Goal: Communication & Community: Answer question/provide support

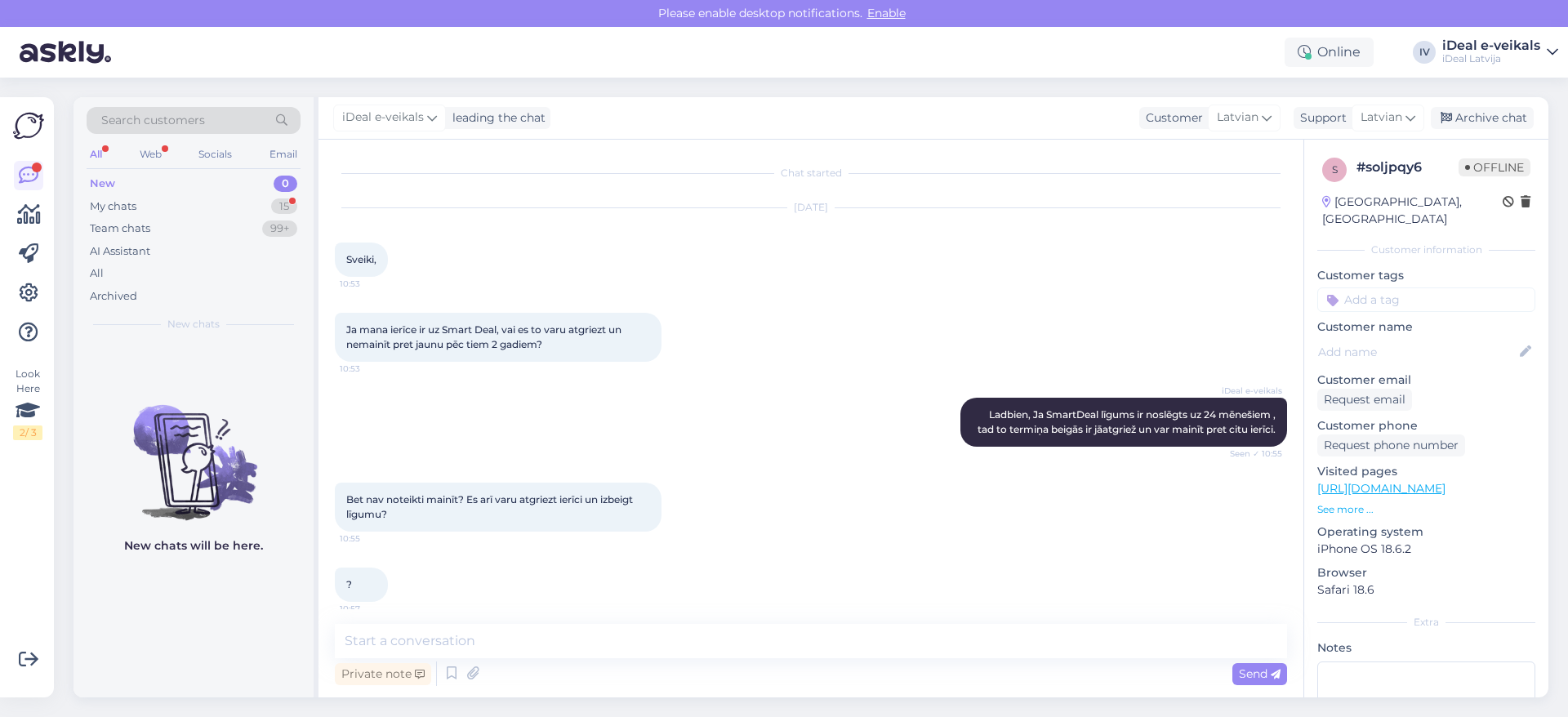
scroll to position [95, 0]
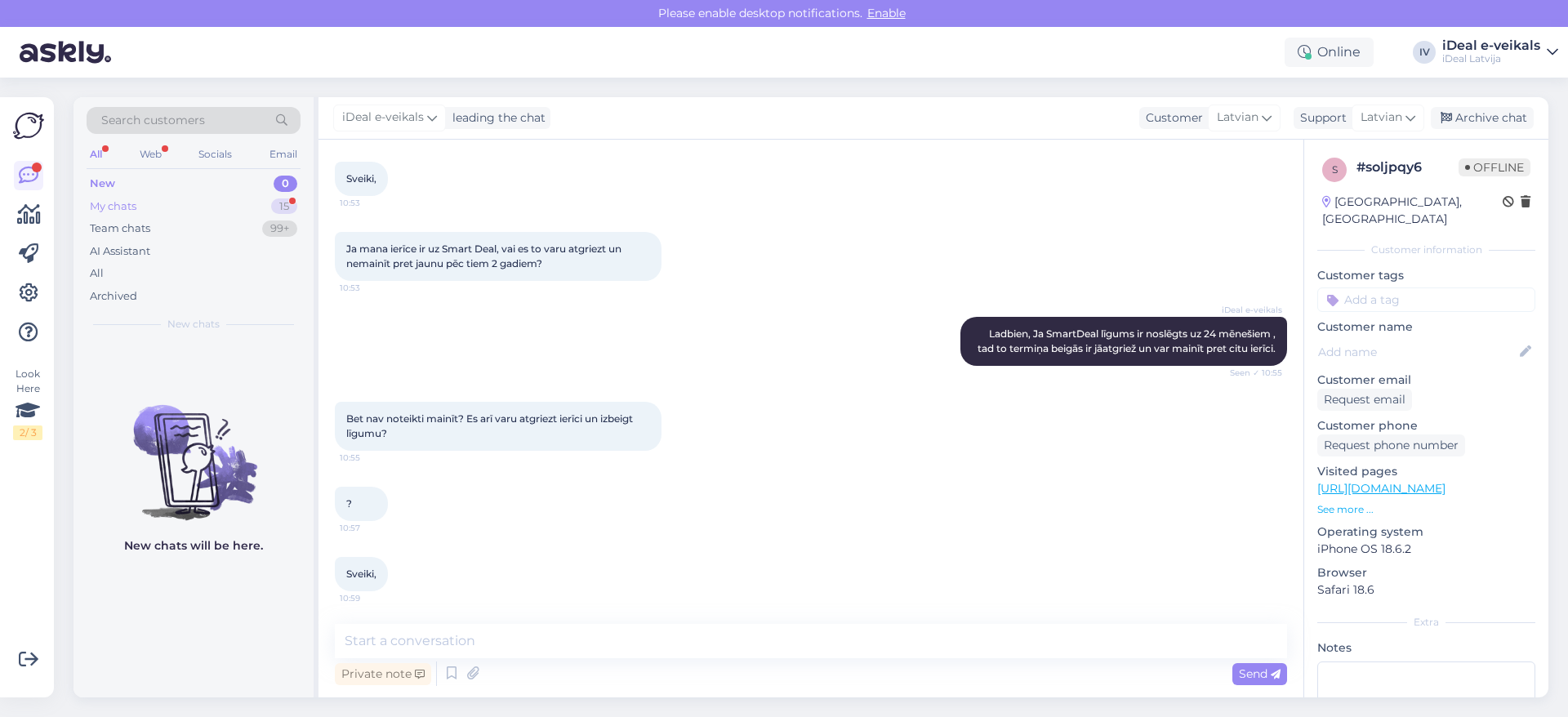
click at [131, 204] on div "My chats" at bounding box center [113, 207] width 46 height 16
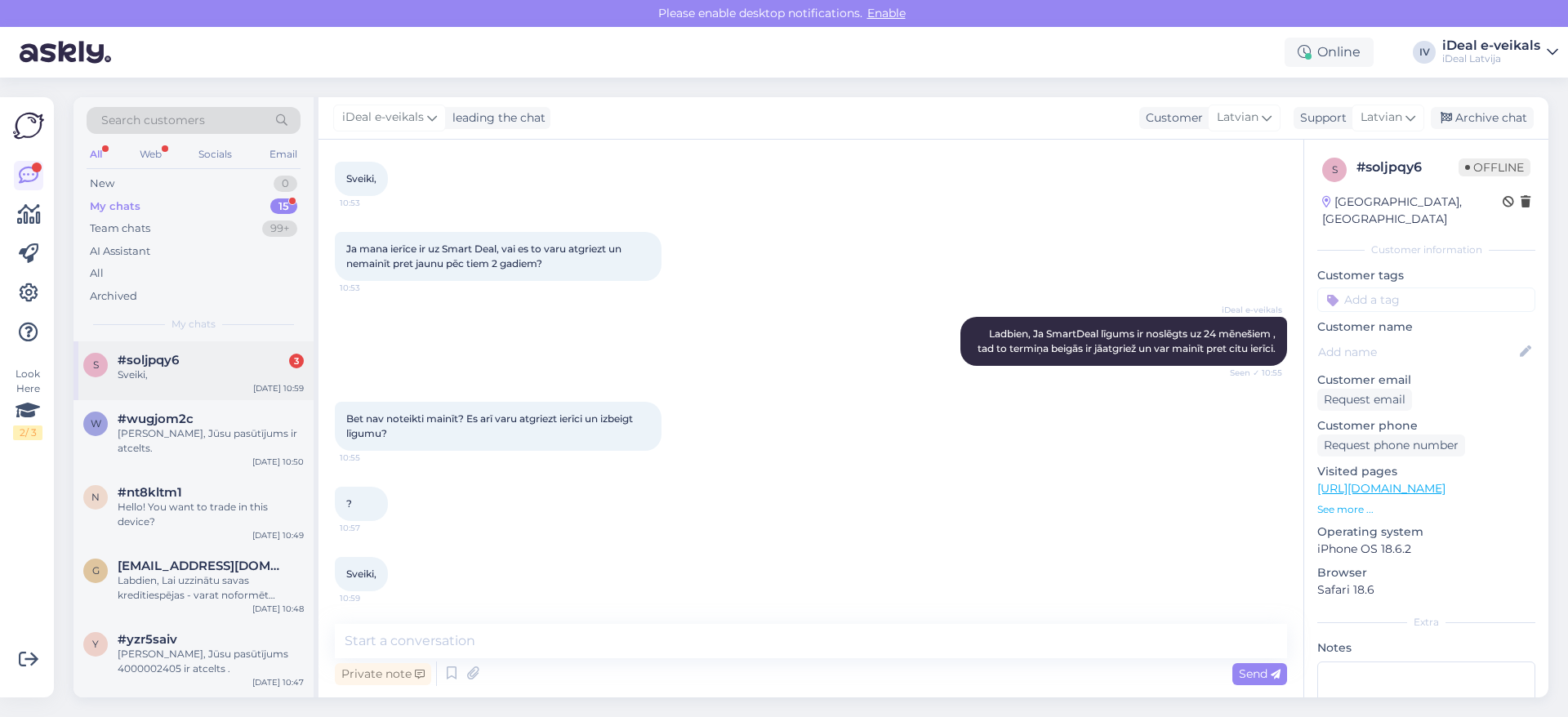
click at [237, 346] on div "s #soljpqy6 3 Sveiki, [DATE] 10:59" at bounding box center [194, 371] width 240 height 59
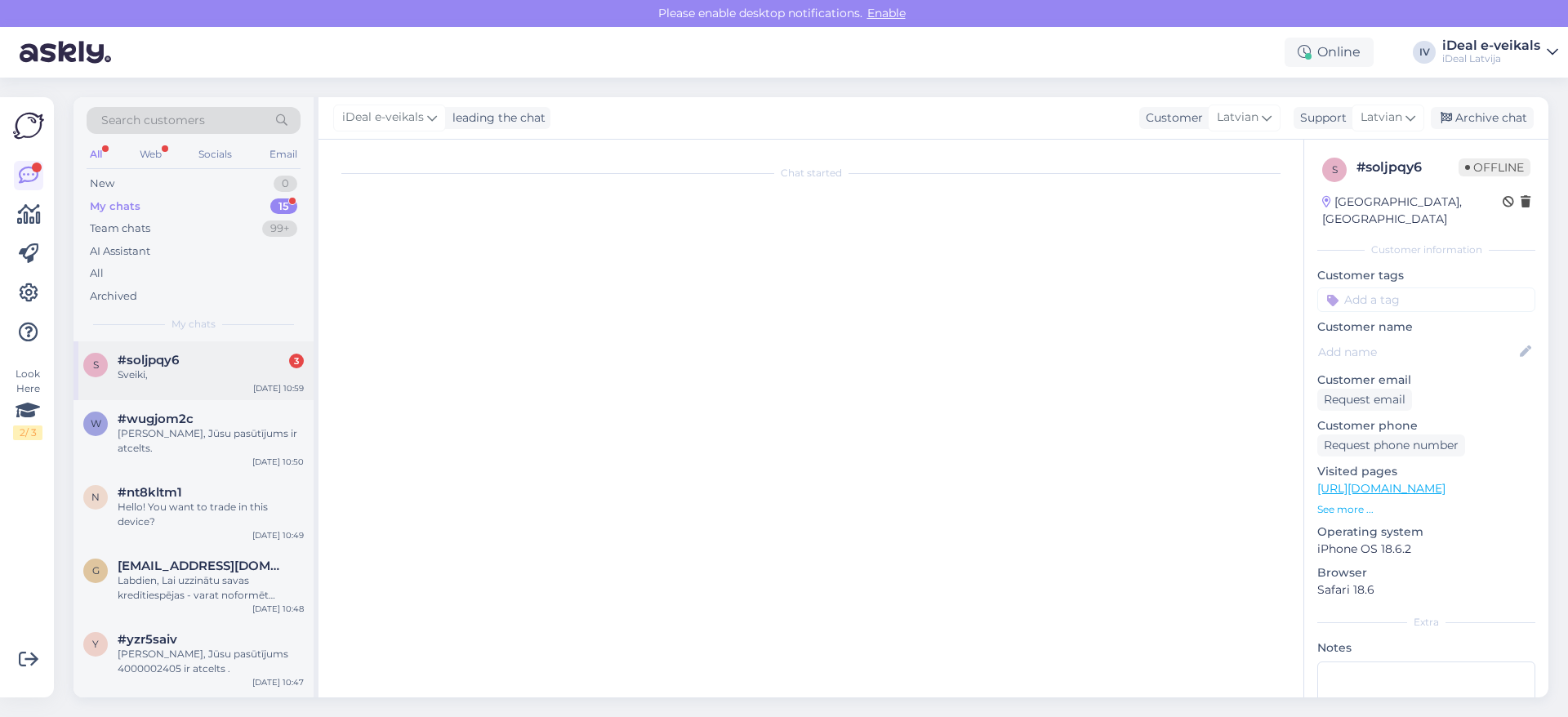
click at [220, 374] on div "Sveiki," at bounding box center [210, 375] width 186 height 15
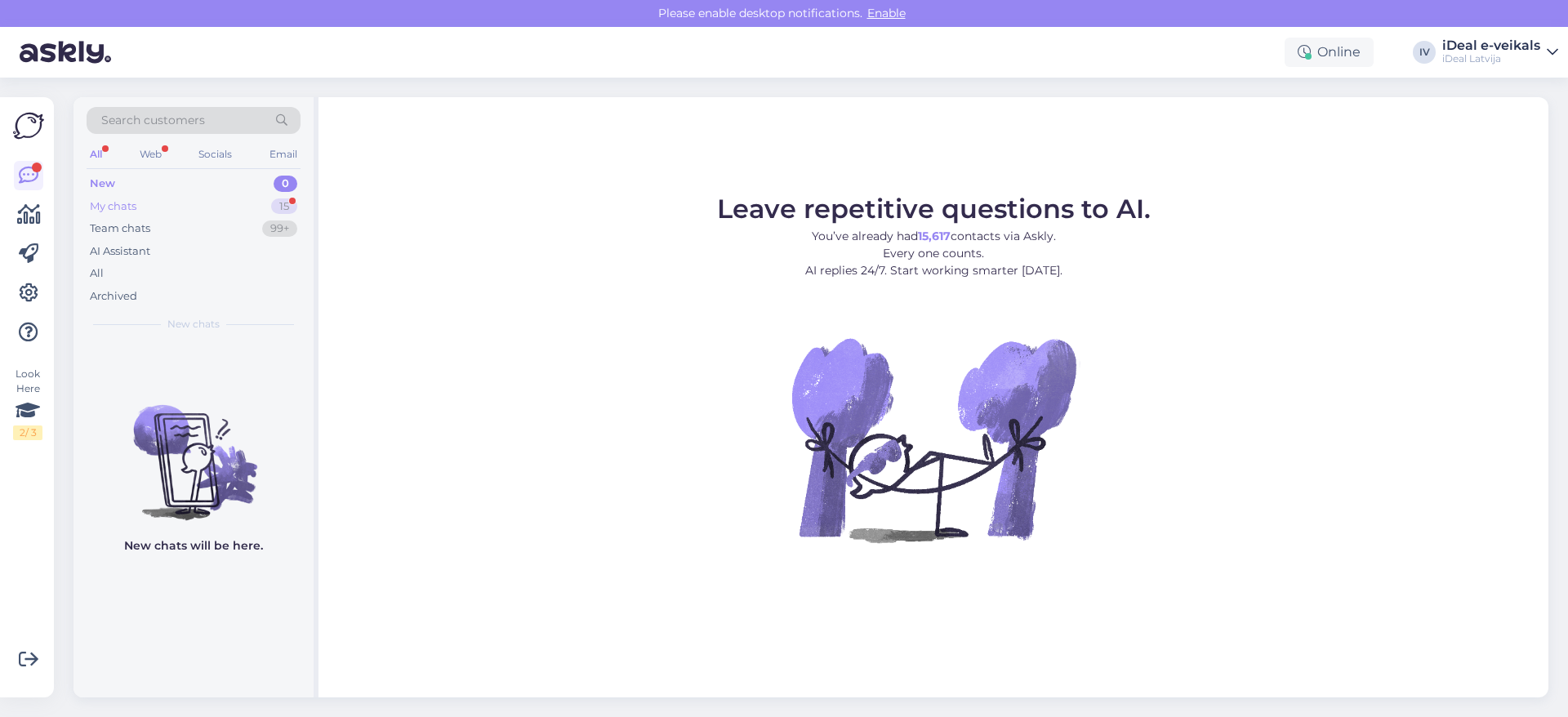
click at [173, 207] on div "My chats 15" at bounding box center [193, 207] width 214 height 23
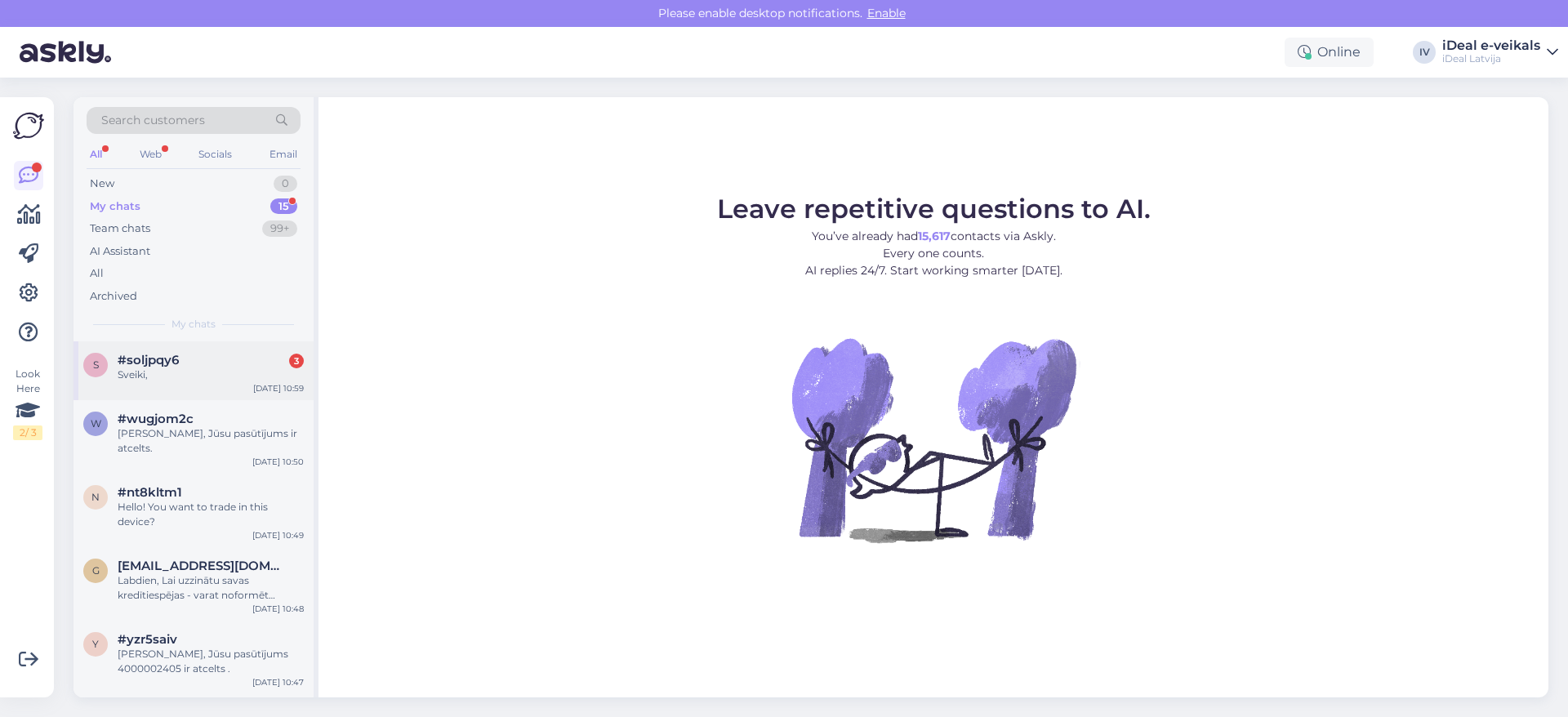
click at [212, 363] on div "#soljpqy6 3" at bounding box center [210, 360] width 186 height 15
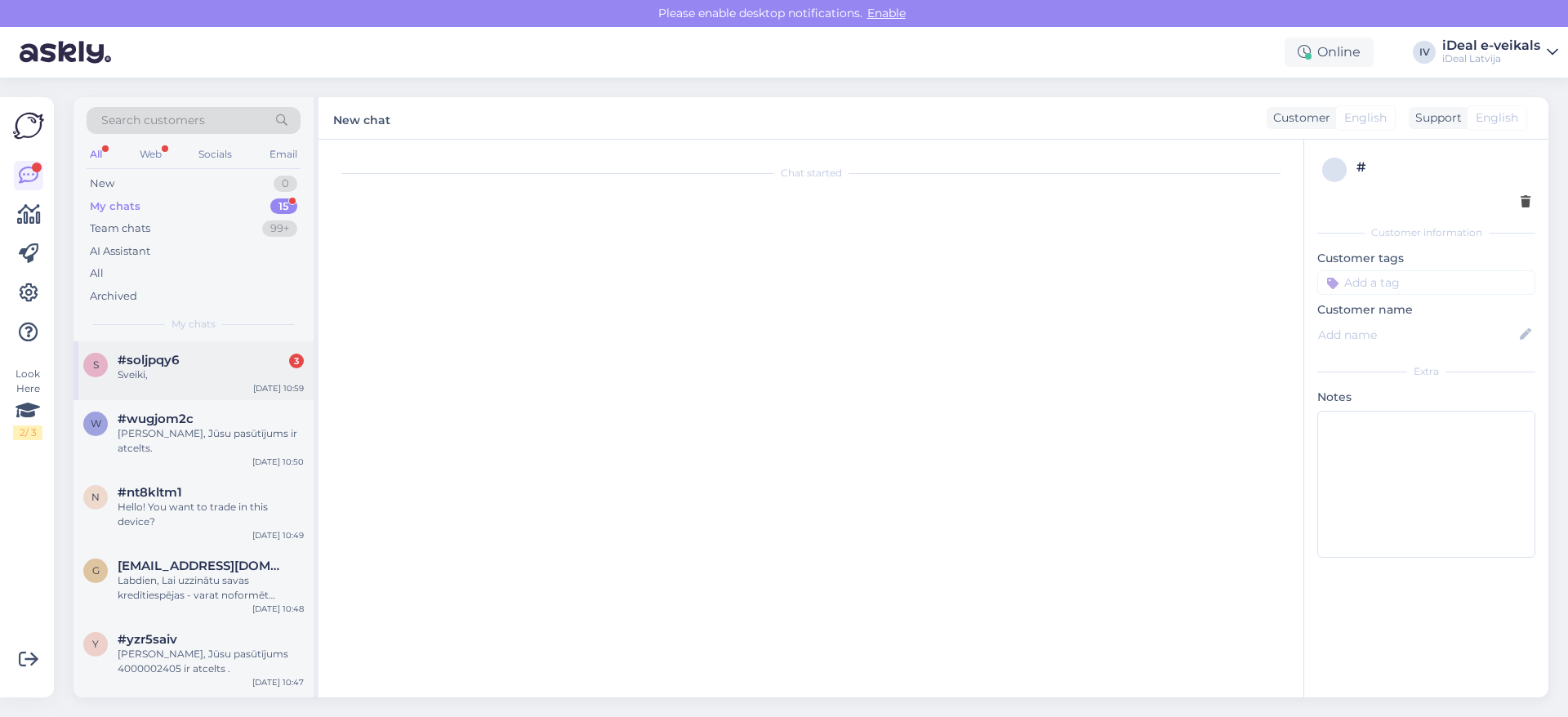
scroll to position [95, 0]
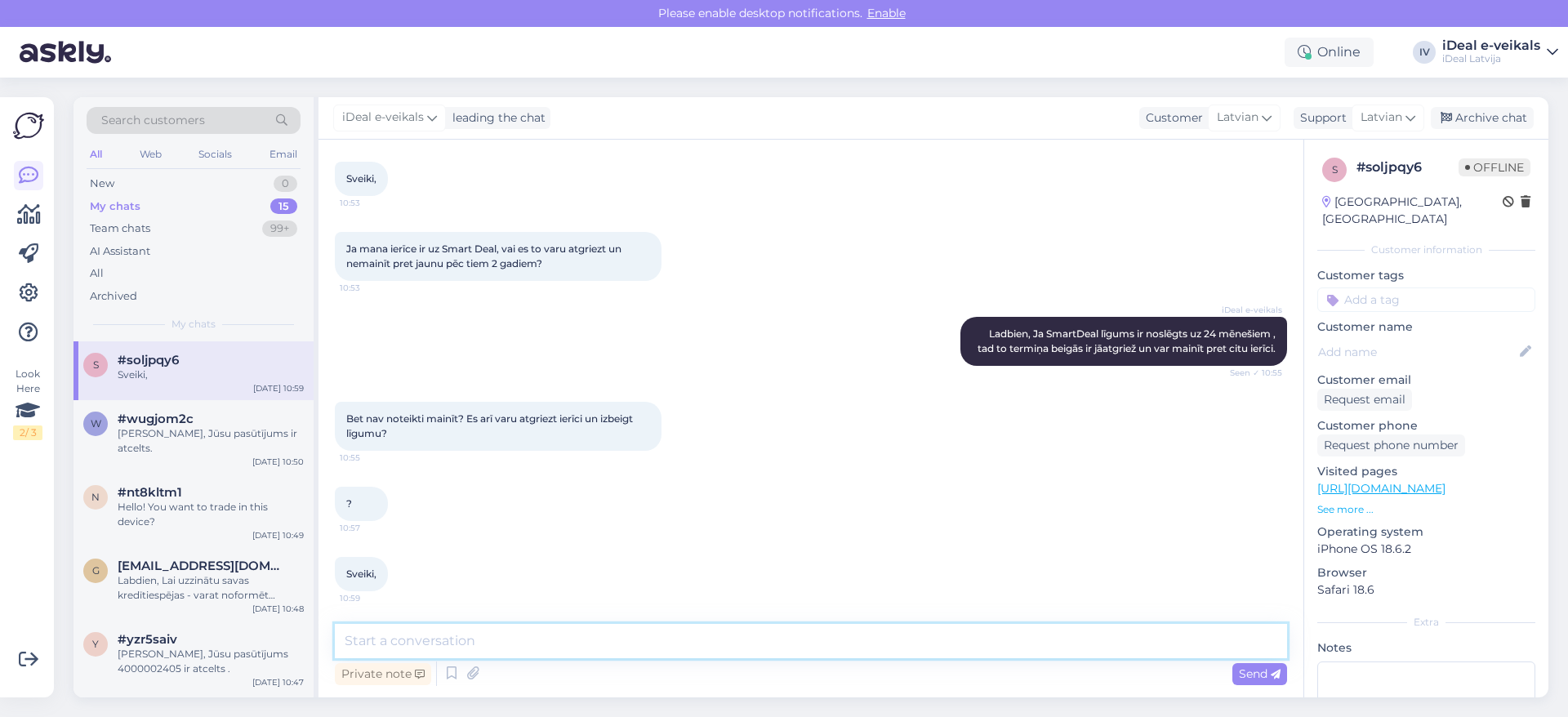
click at [486, 640] on textarea at bounding box center [810, 641] width 952 height 35
type textarea "Jā, ierīci varat atgriezt un jaunu līgumu neparakstīt."
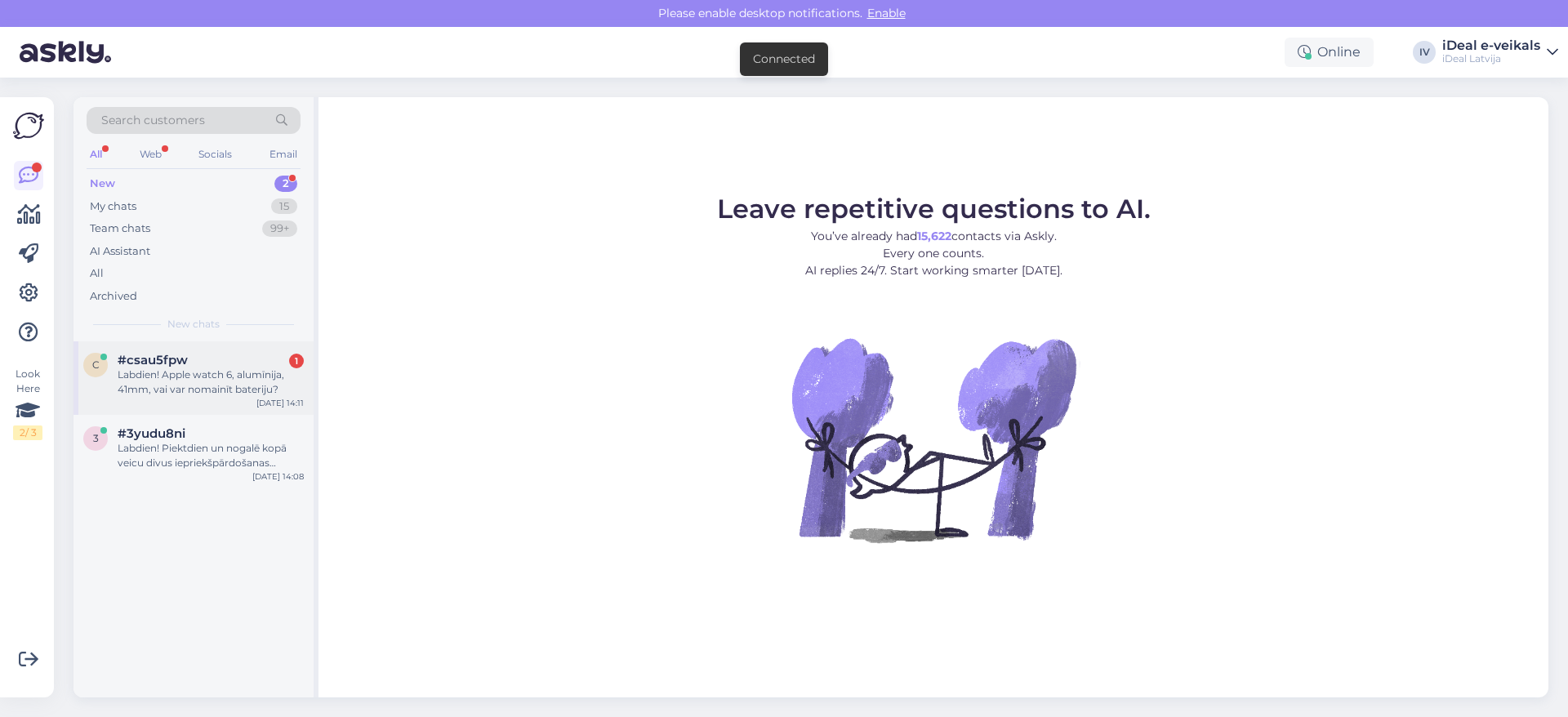
click at [260, 363] on div "#csau5fpw 1" at bounding box center [210, 360] width 186 height 15
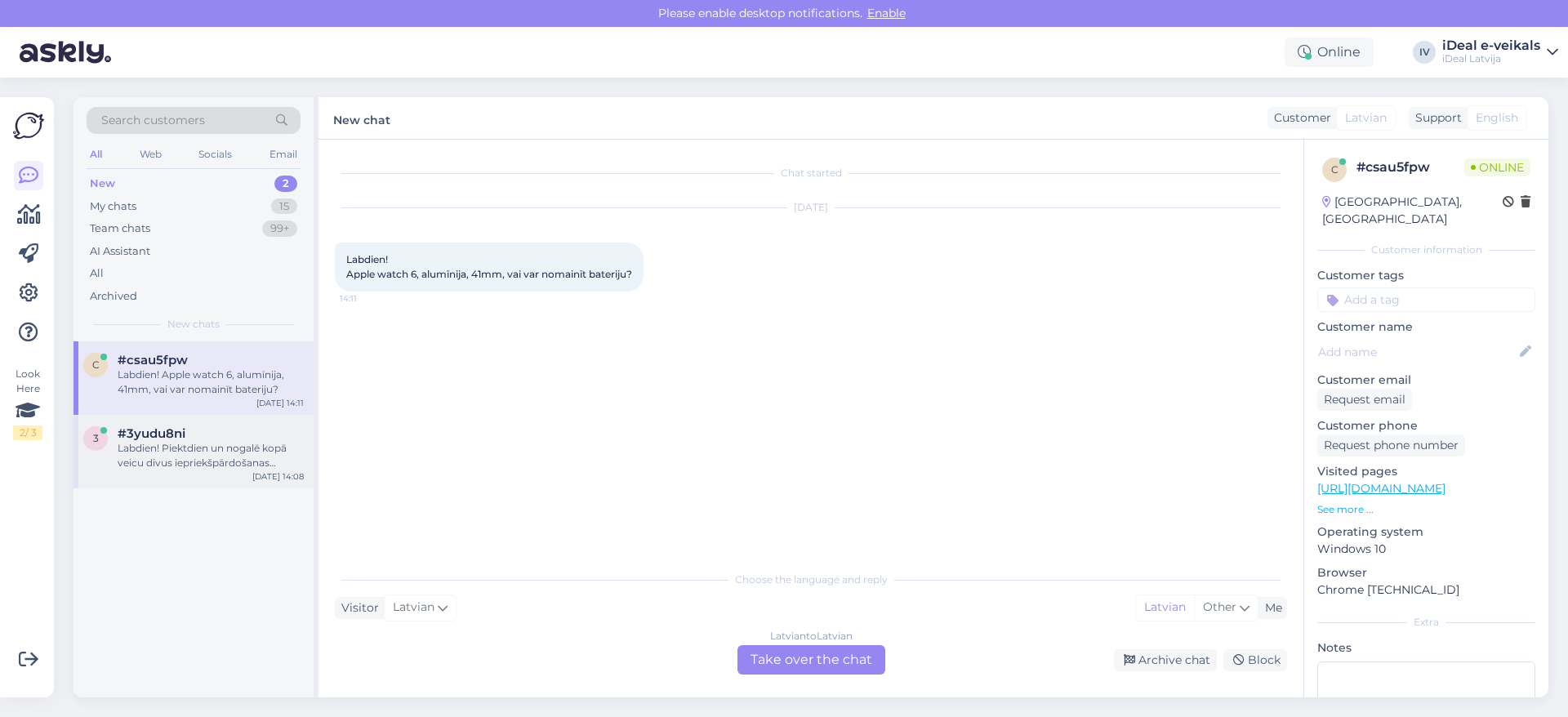
click at [271, 464] on div "Labdien! Piektdien un nogalē kopā veicu divus iepriekšpārdošanas pasūtījumus ap…" at bounding box center [210, 455] width 186 height 29
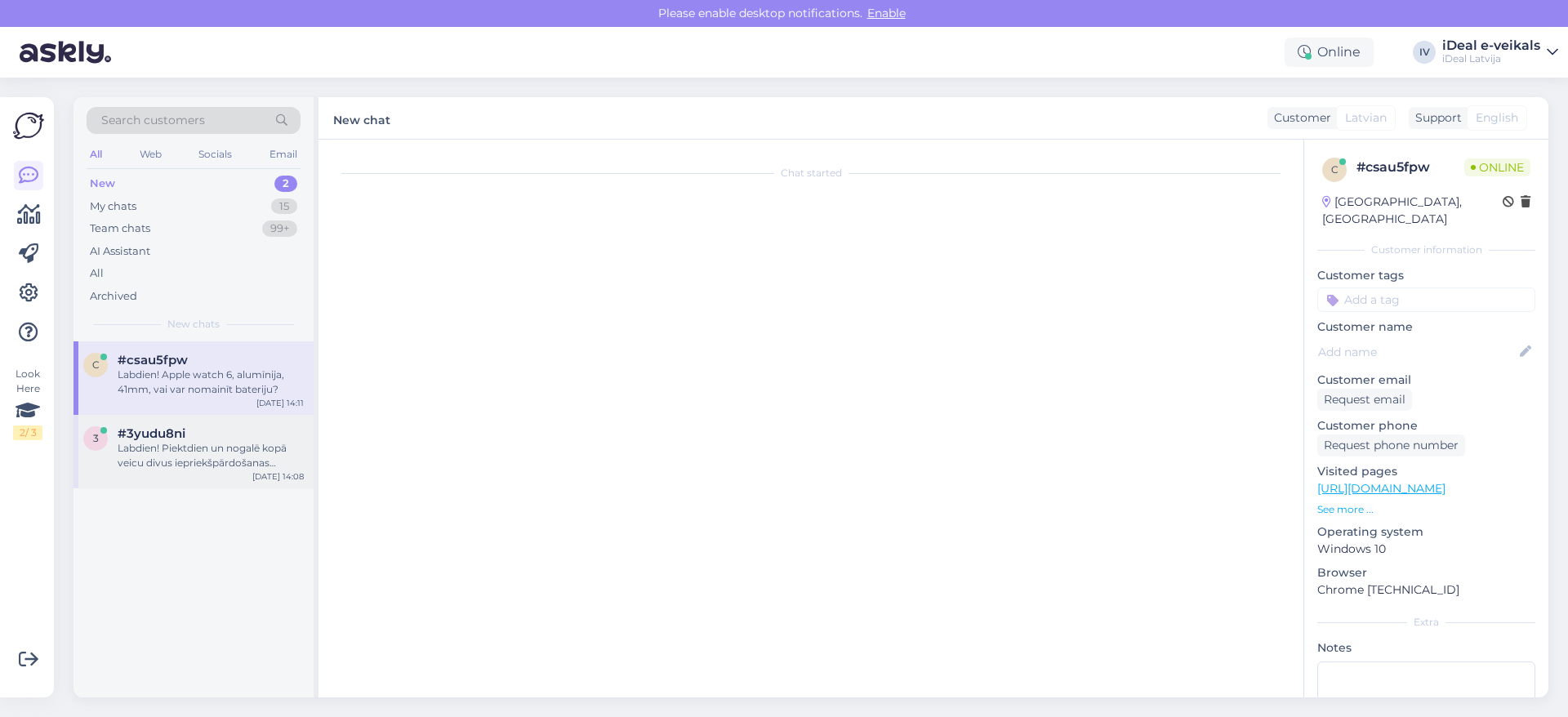
scroll to position [12, 0]
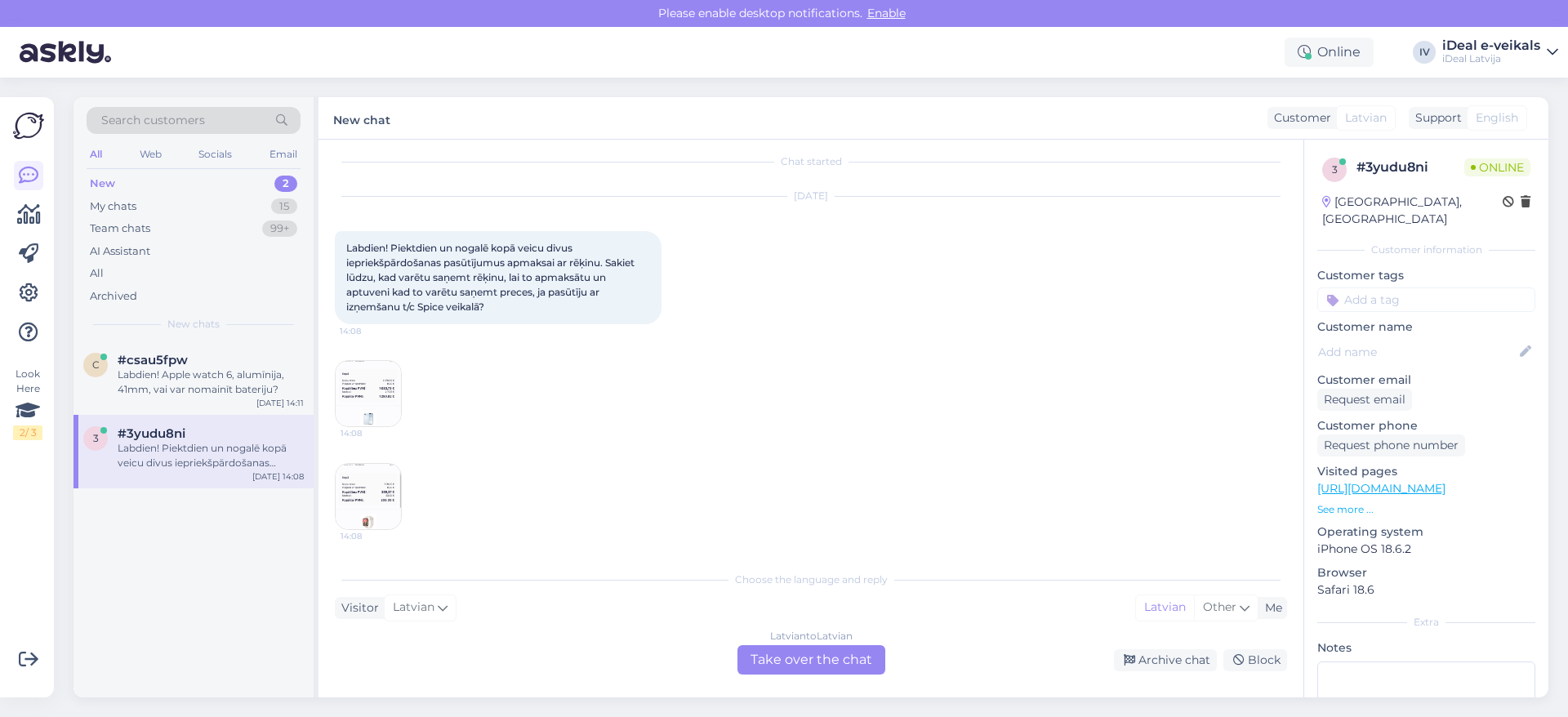
click at [356, 484] on img at bounding box center [368, 496] width 65 height 65
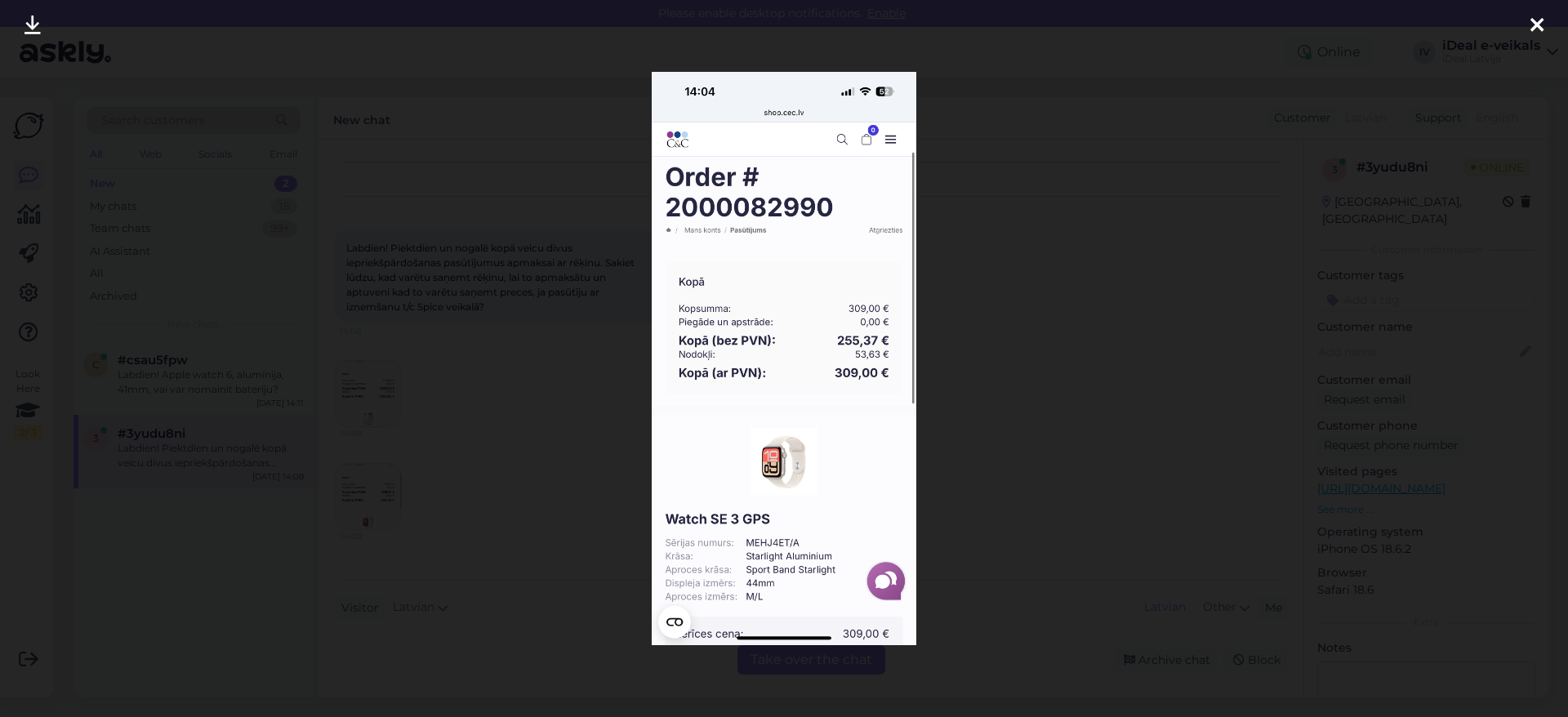
click at [1539, 29] on icon at bounding box center [1537, 26] width 13 height 21
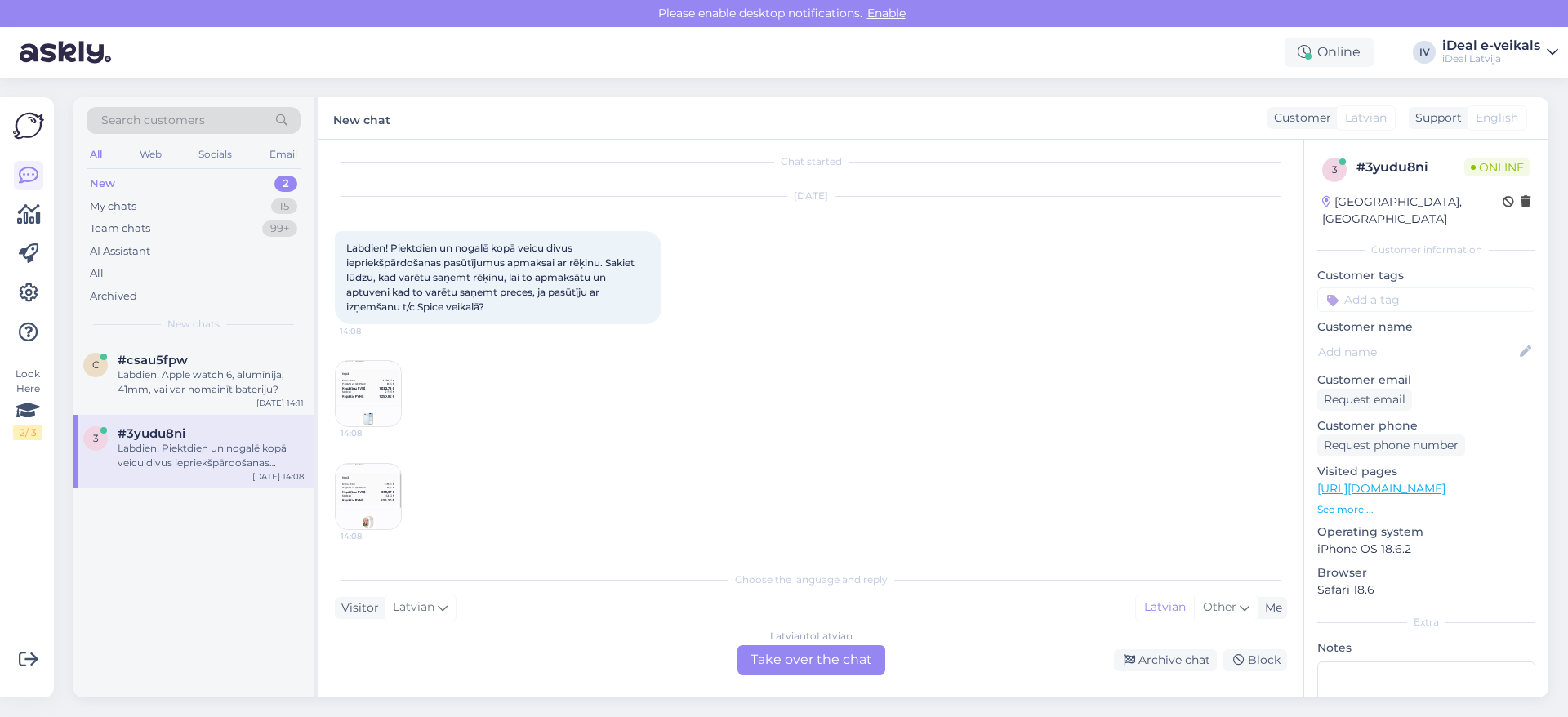
click at [384, 400] on img at bounding box center [368, 393] width 65 height 65
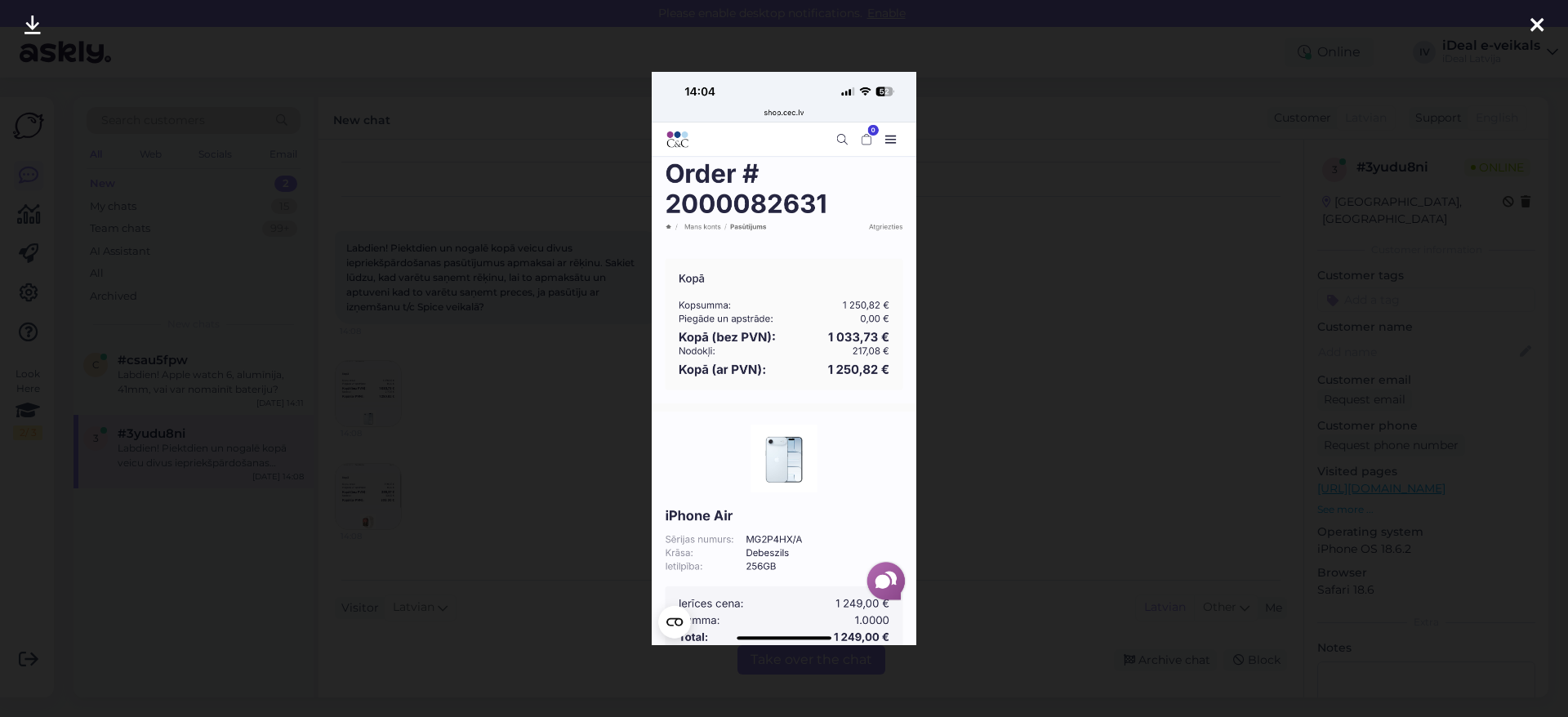
click at [1533, 29] on icon at bounding box center [1537, 26] width 13 height 21
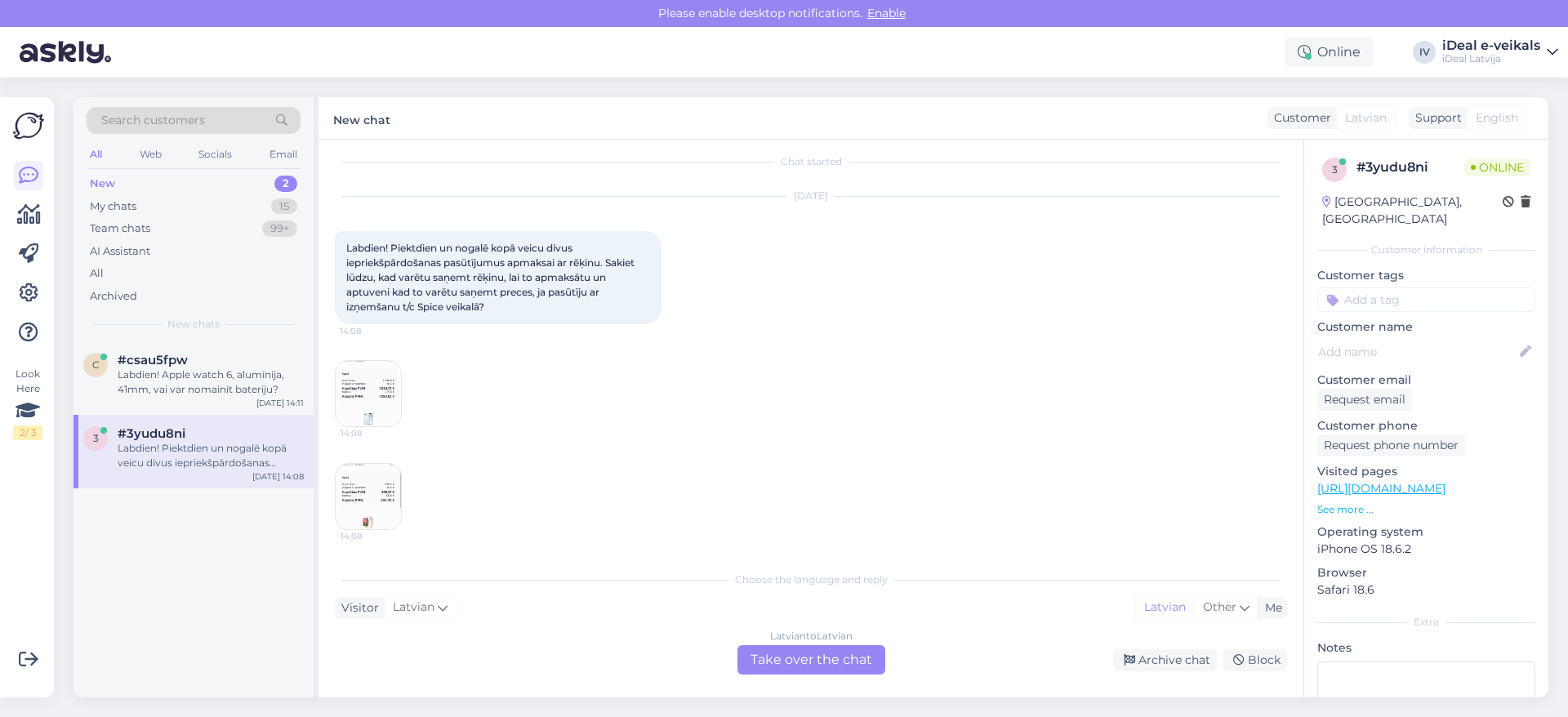
click at [808, 656] on div "Latvian to Latvian Take over the chat" at bounding box center [811, 660] width 148 height 29
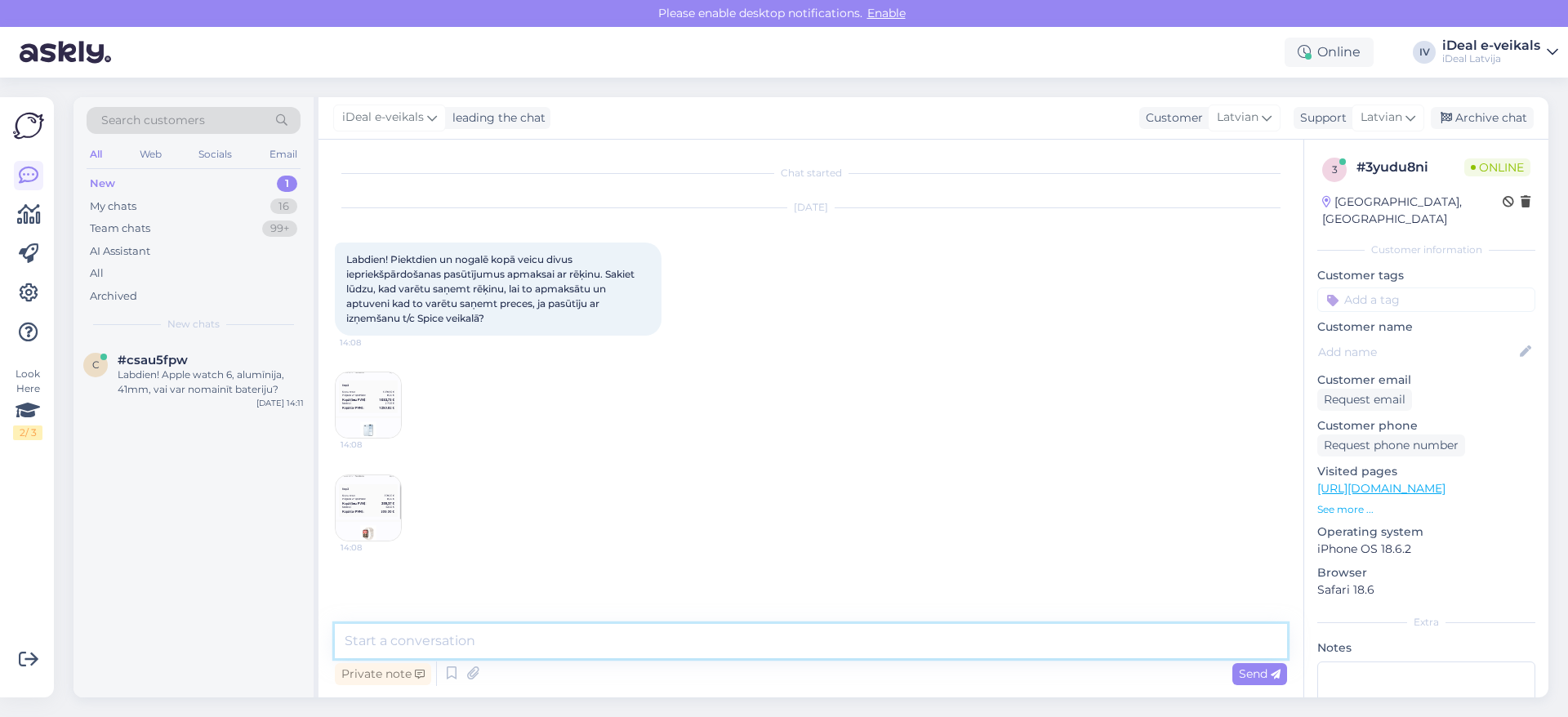
click at [522, 646] on textarea at bounding box center [810, 641] width 952 height 35
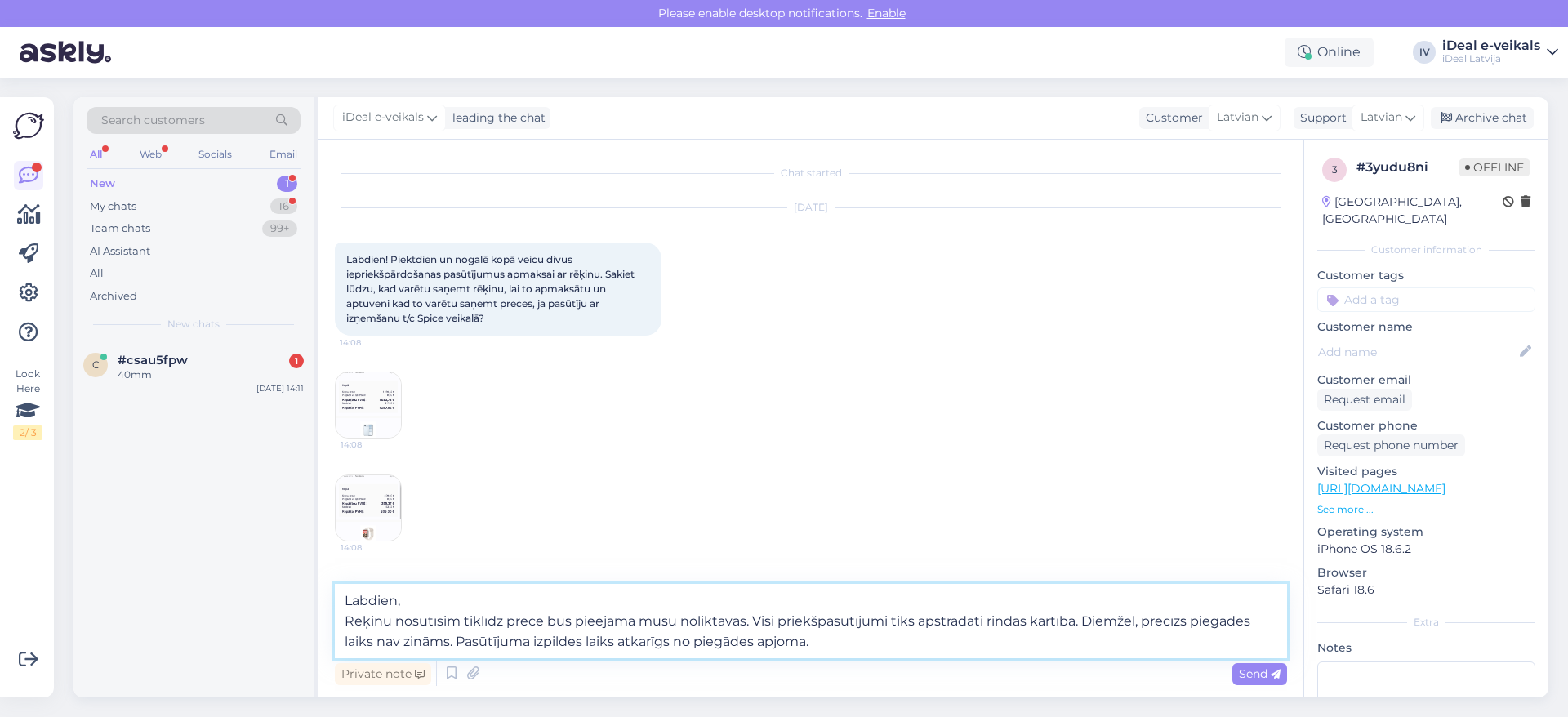
type textarea "Labdien, Rēķinu nosūtīsim tiklīdz prece būs pieejama mūsu noliktavās. Visi prie…"
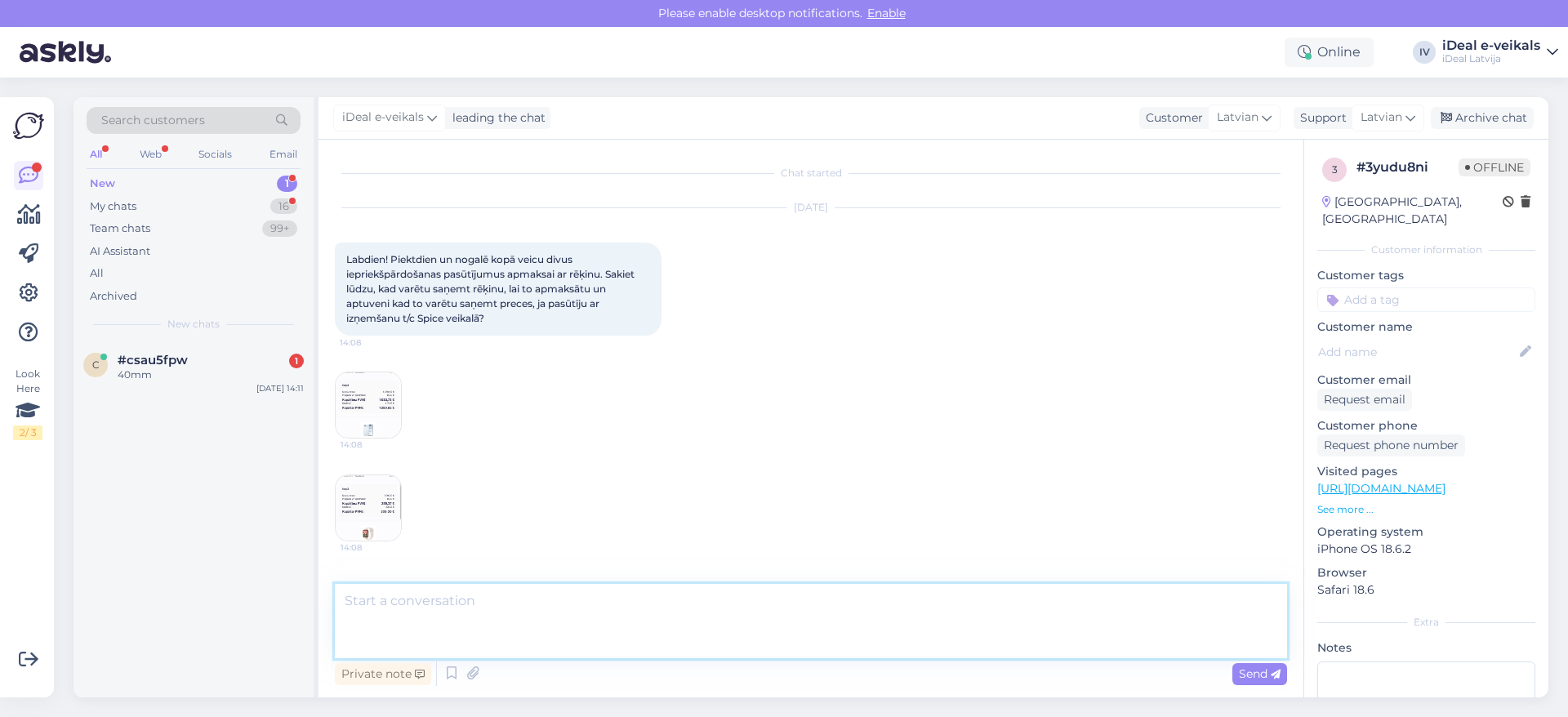
scroll to position [79, 0]
